Goal: Information Seeking & Learning: Find specific fact

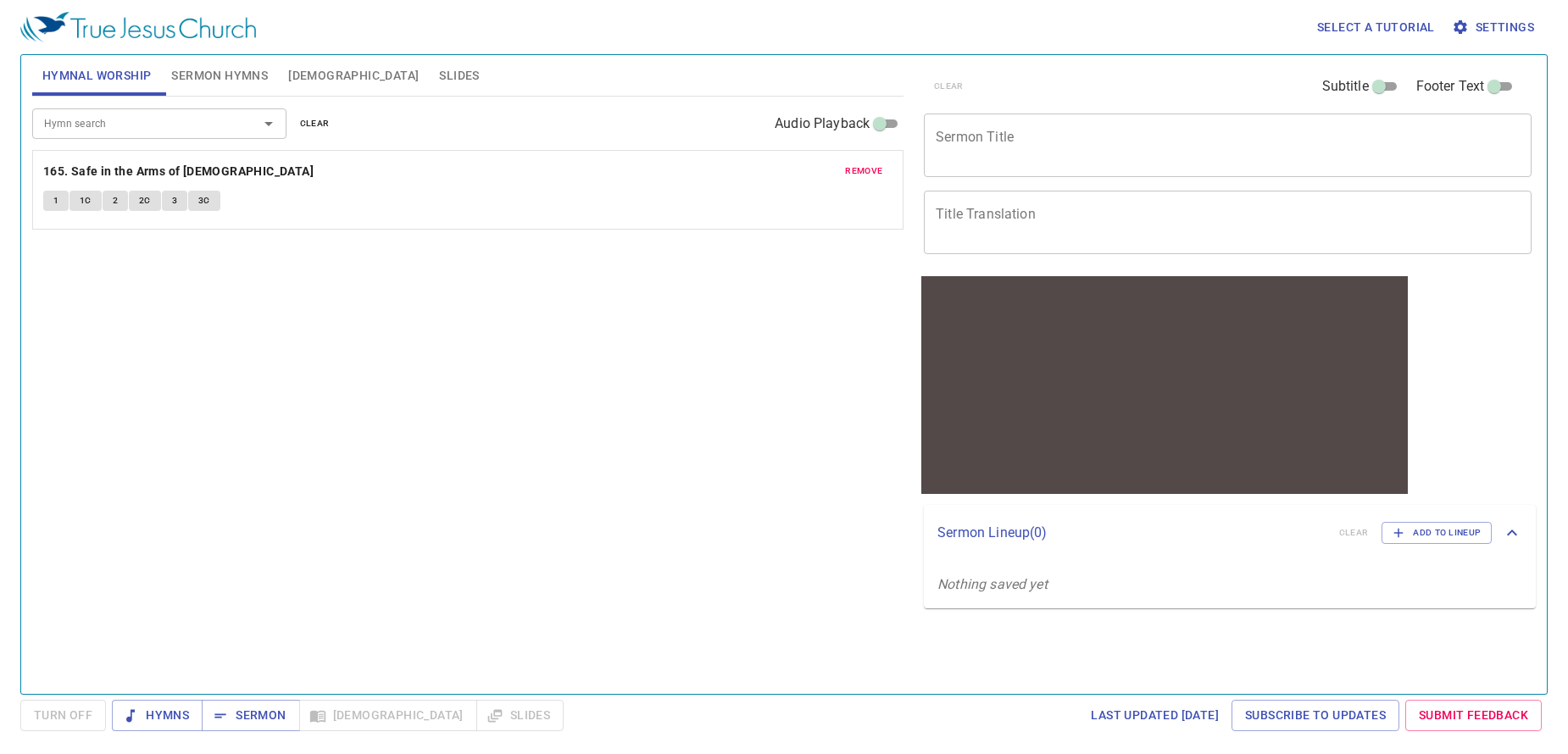
click at [307, 74] on span "Bible" at bounding box center [353, 76] width 131 height 21
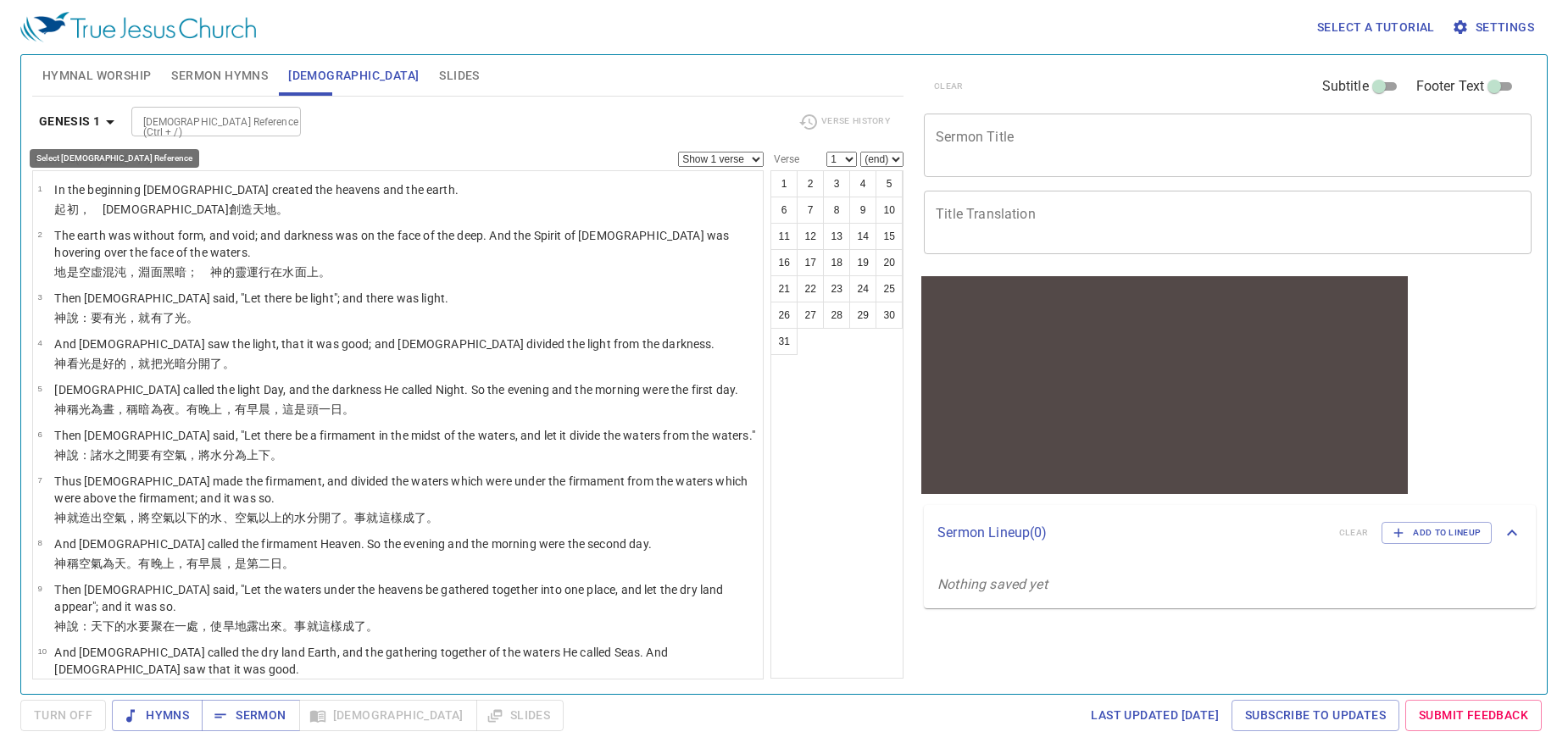
click at [92, 120] on b "Genesis 1" at bounding box center [70, 122] width 62 height 21
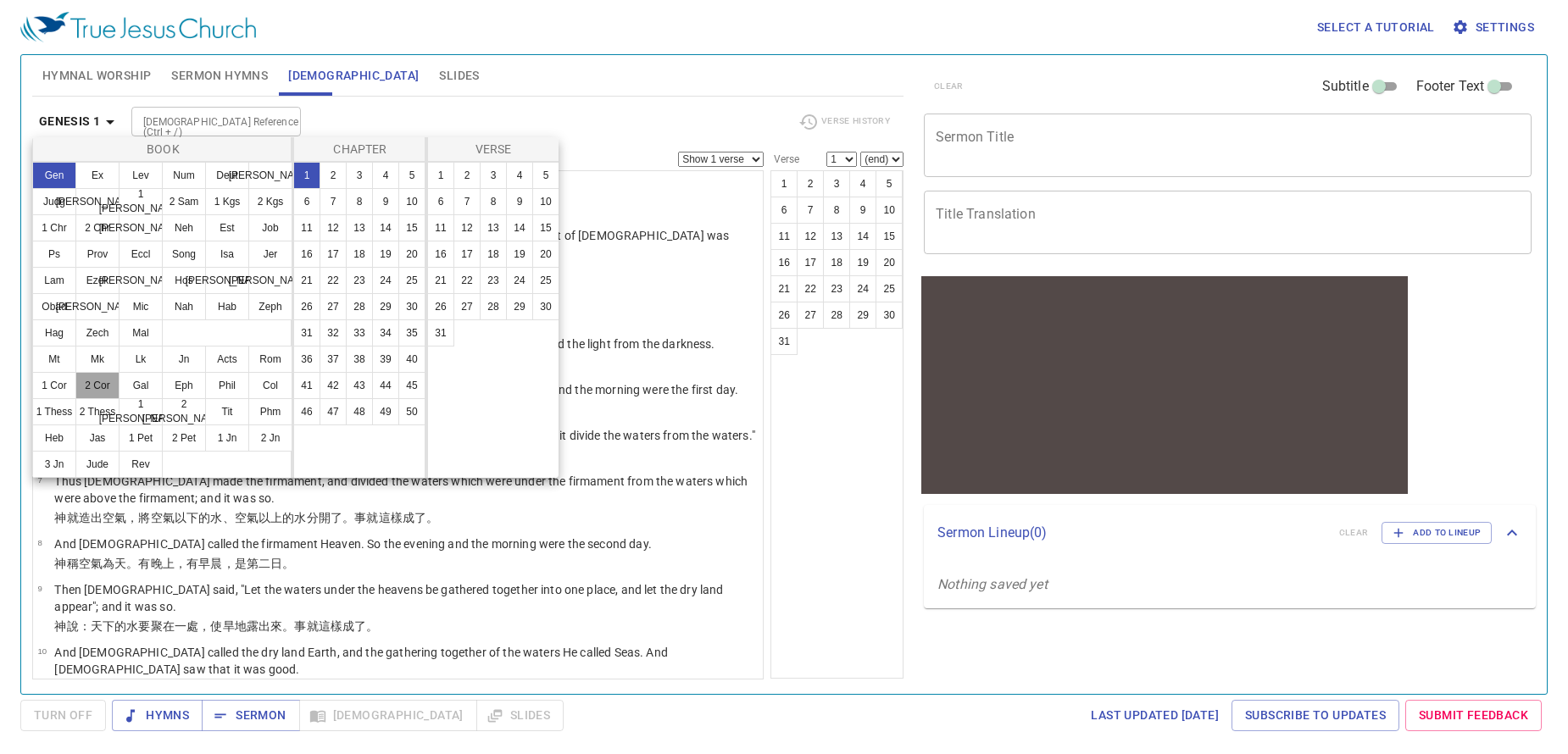
click at [95, 388] on button "2 Cor" at bounding box center [97, 385] width 44 height 27
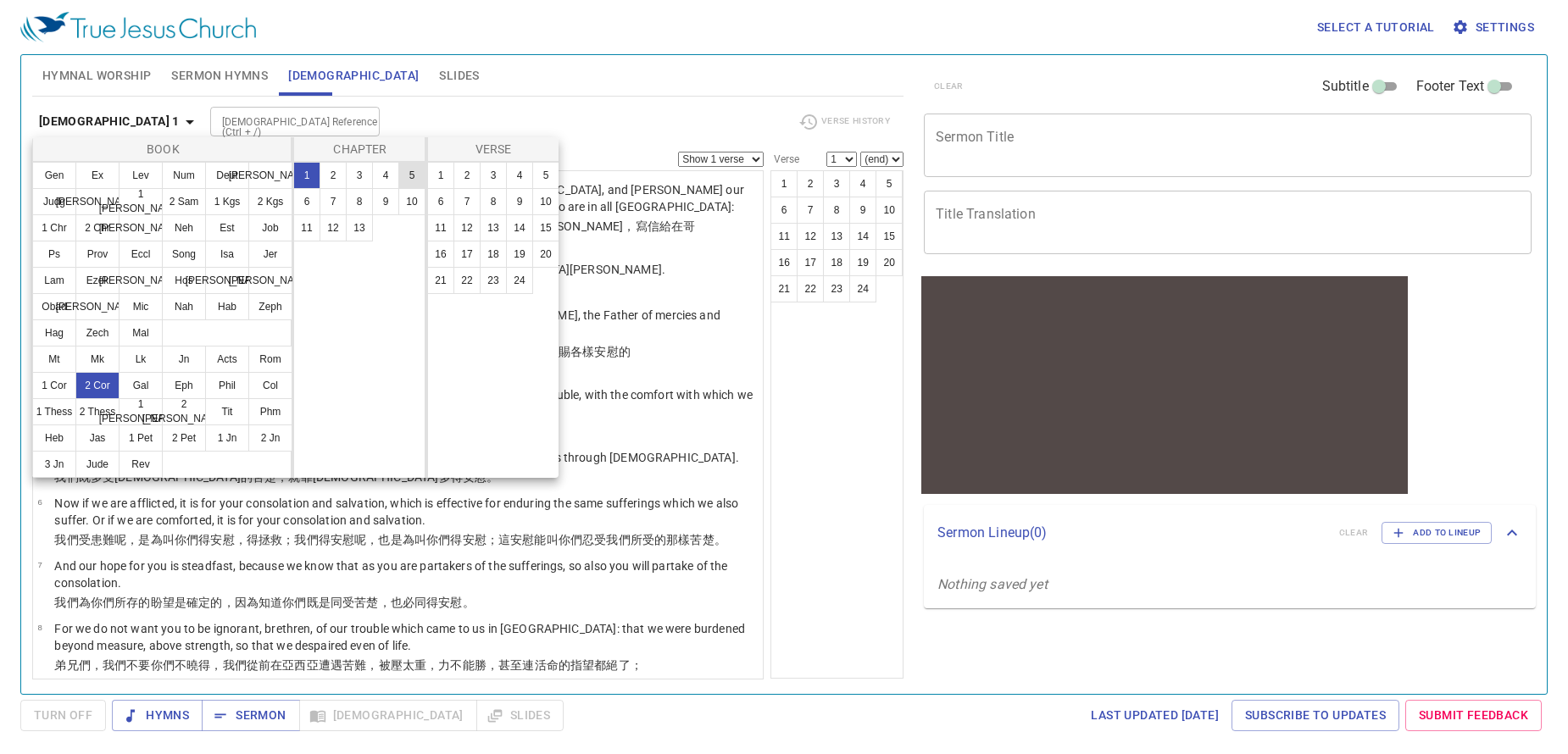
click at [417, 173] on button "5" at bounding box center [411, 175] width 27 height 27
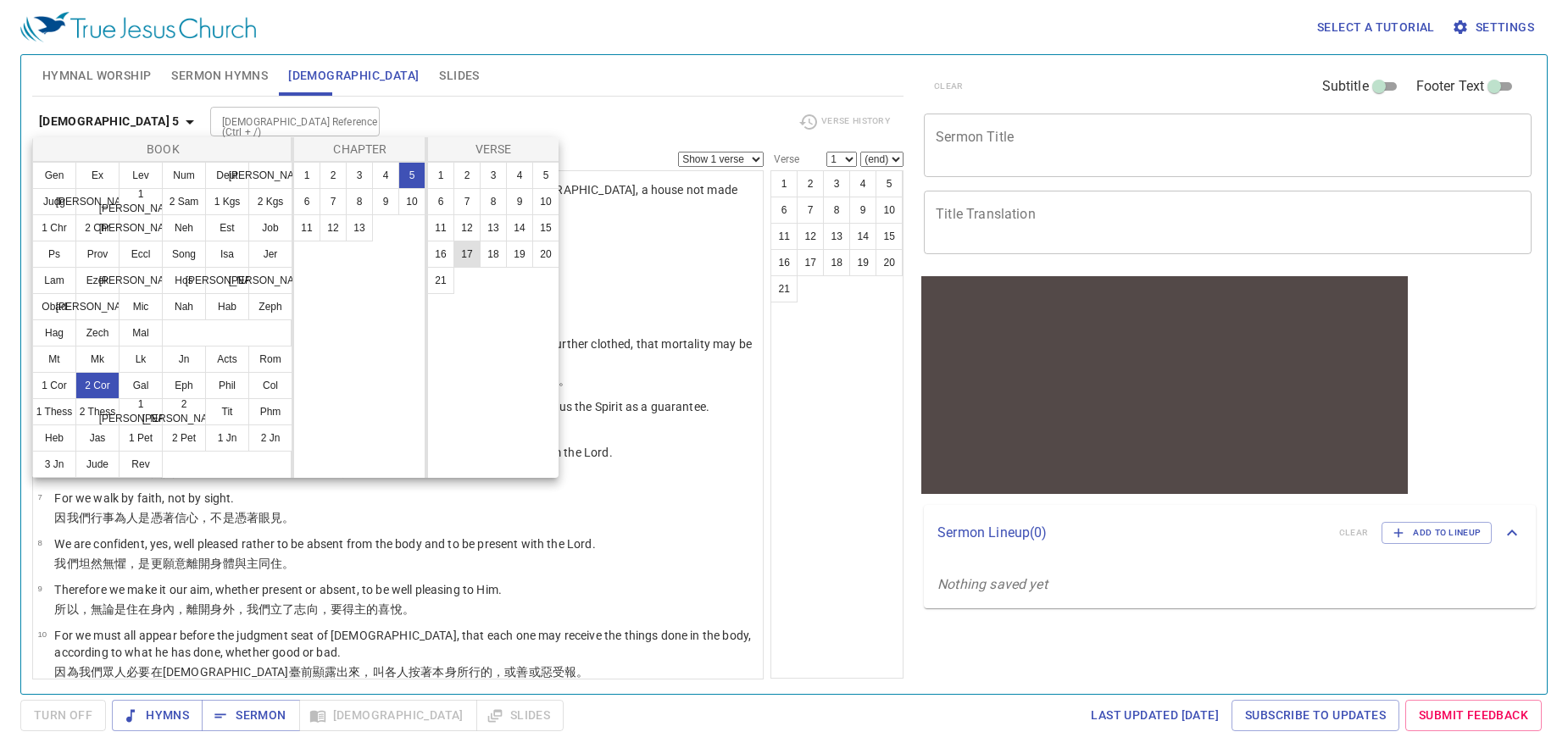
click at [471, 260] on button "17" at bounding box center [467, 254] width 27 height 27
select select "17"
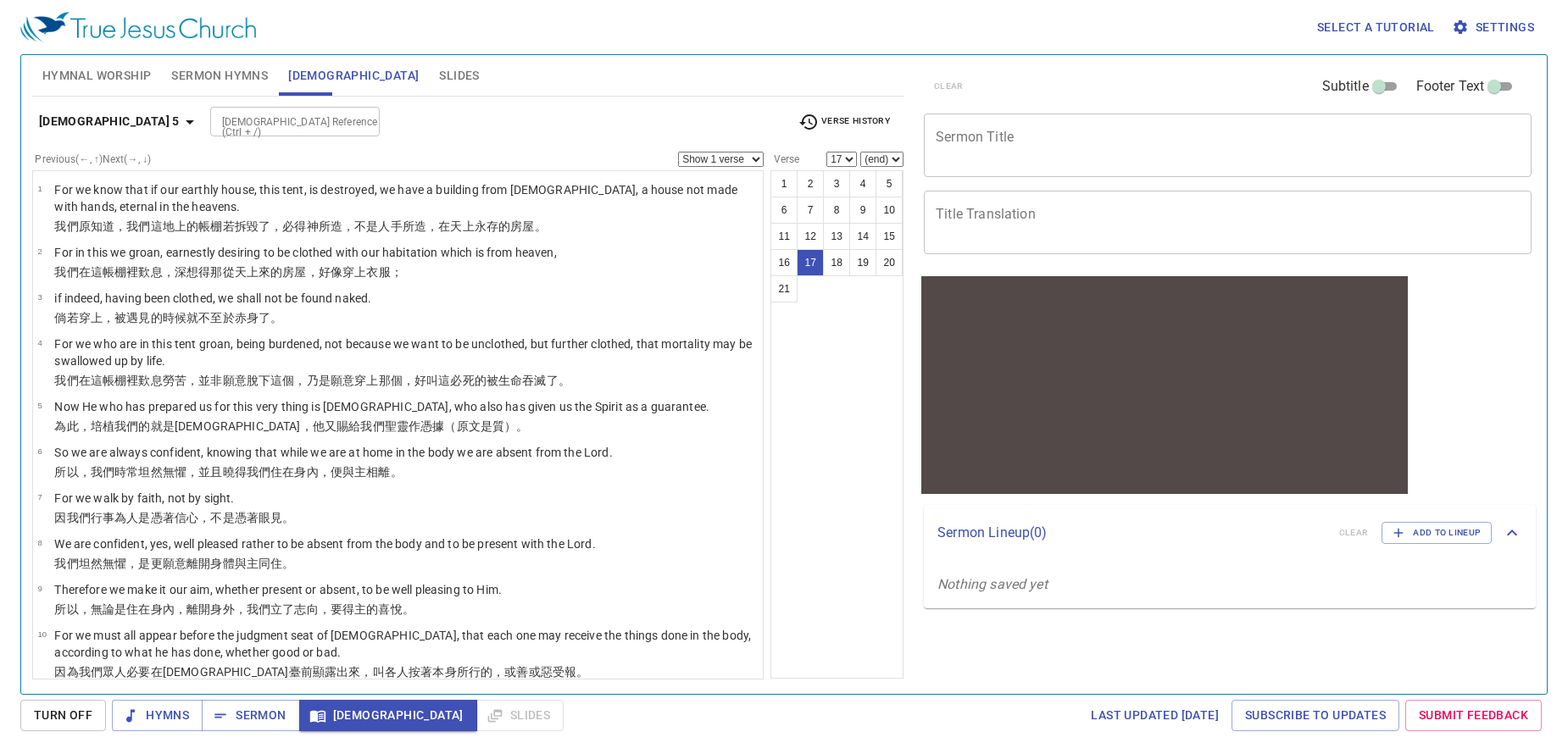
scroll to position [610, 0]
